Goal: Task Accomplishment & Management: Complete application form

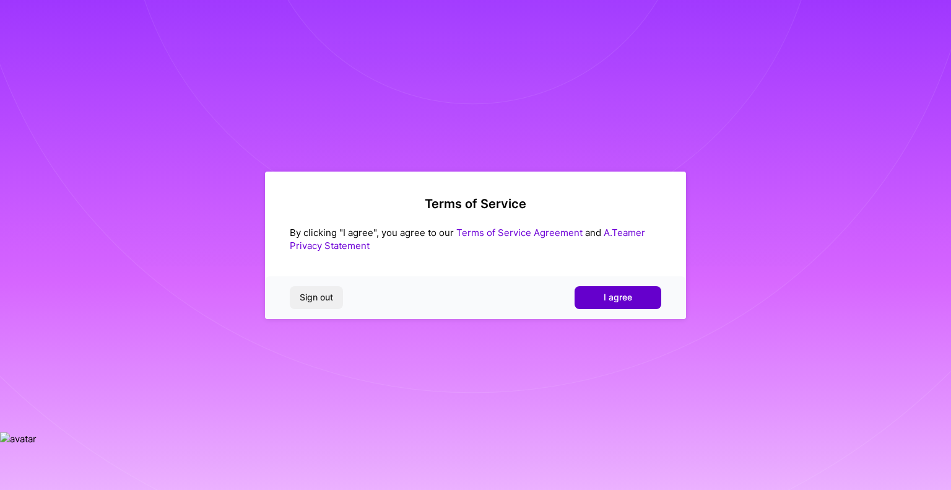
click at [608, 299] on span "I agree" at bounding box center [618, 297] width 28 height 12
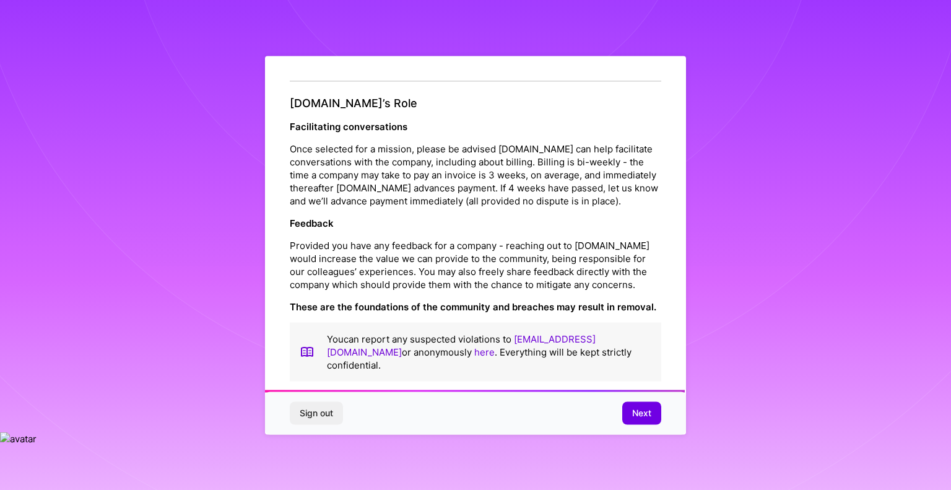
scroll to position [1377, 0]
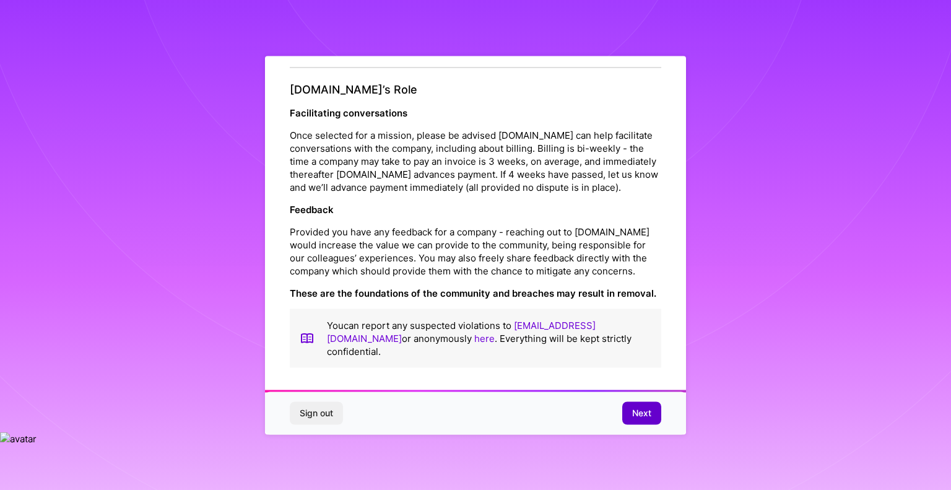
click at [624, 410] on button "Next" at bounding box center [642, 413] width 39 height 22
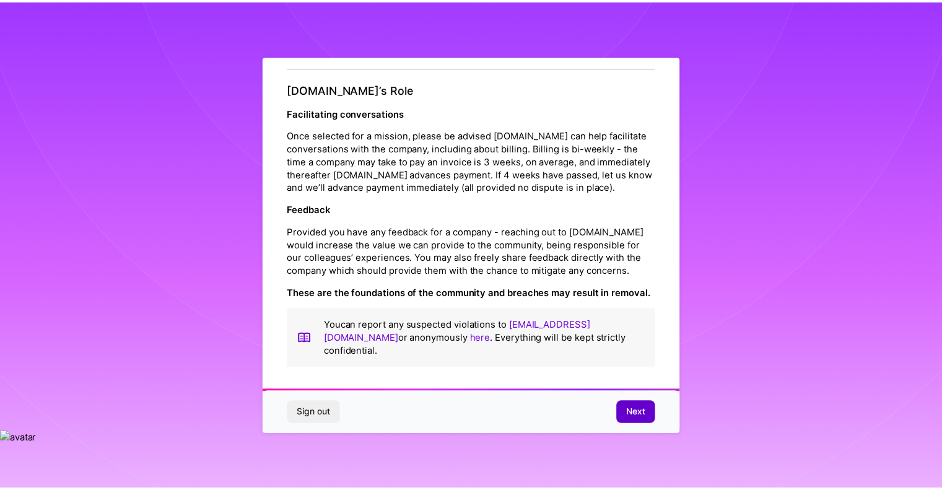
scroll to position [0, 0]
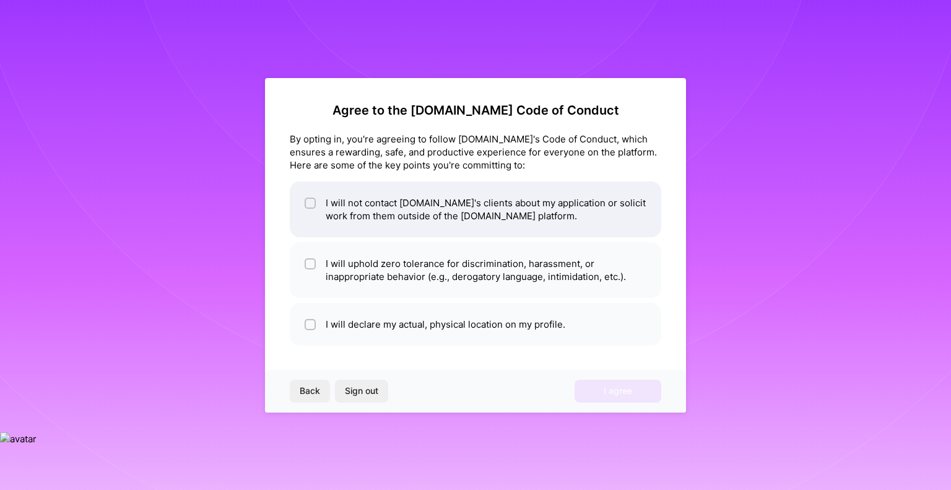
click at [461, 237] on li "I will not contact [DOMAIN_NAME]'s clients about my application or solicit work…" at bounding box center [476, 209] width 372 height 56
checkbox input "true"
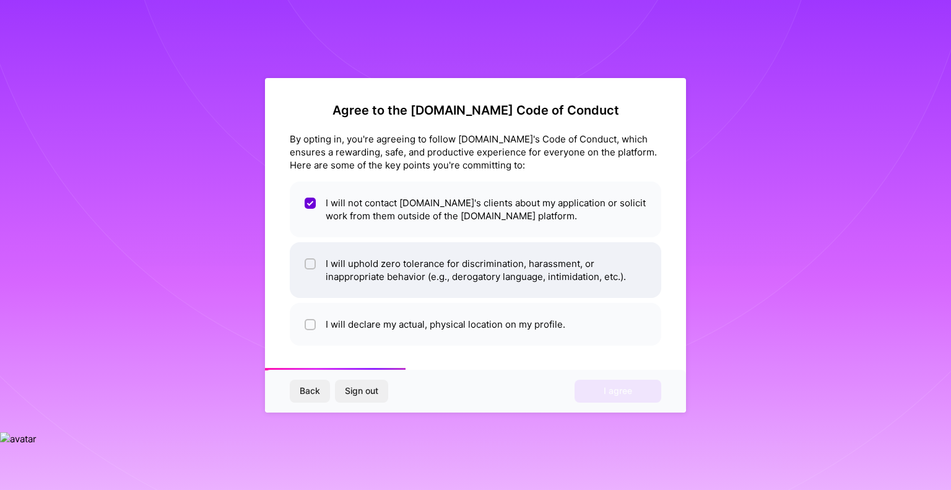
click at [396, 271] on li "I will uphold zero tolerance for discrimination, harassment, or inappropriate b…" at bounding box center [476, 270] width 372 height 56
checkbox input "true"
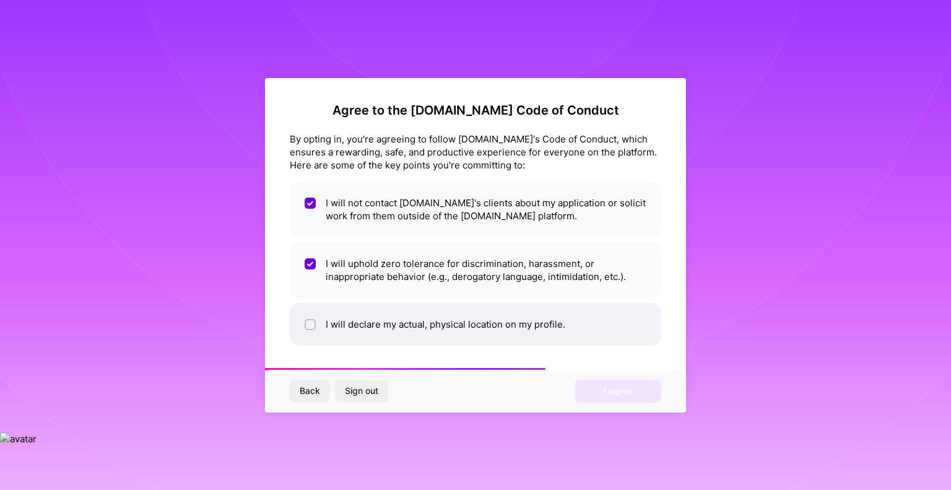
click at [404, 317] on li "I will declare my actual, physical location on my profile." at bounding box center [476, 324] width 372 height 43
checkbox input "true"
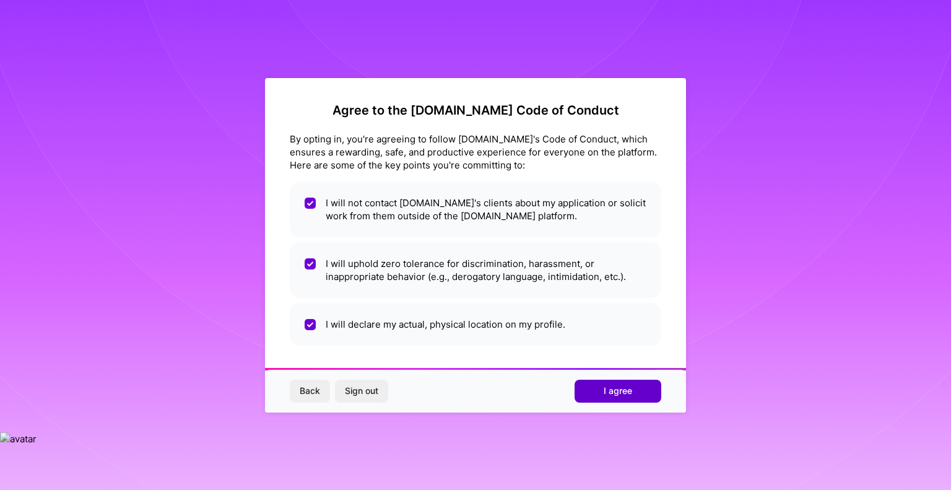
click at [623, 386] on span "I agree" at bounding box center [618, 391] width 28 height 12
